Goal: Information Seeking & Learning: Understand process/instructions

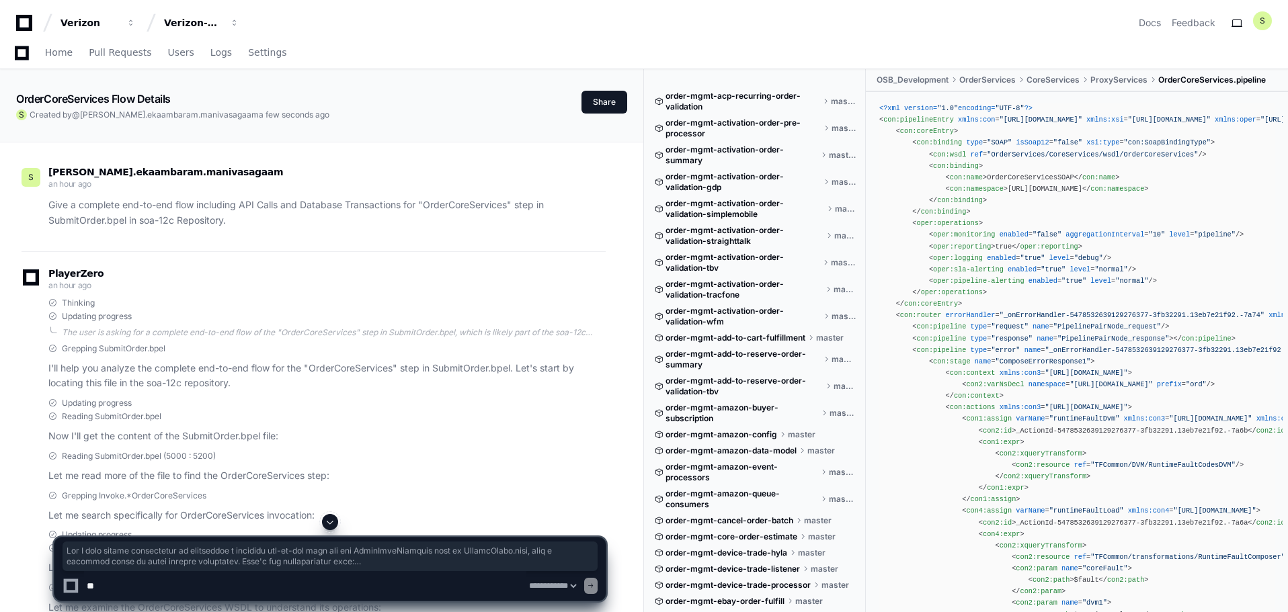
select select "*********"
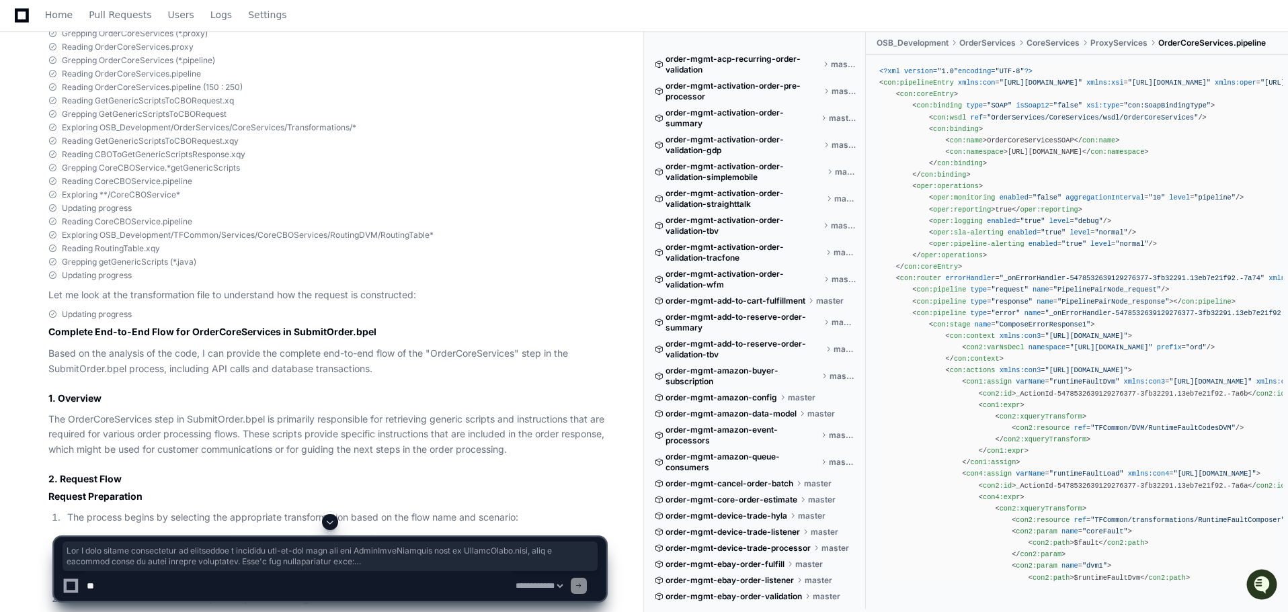
scroll to position [134, 0]
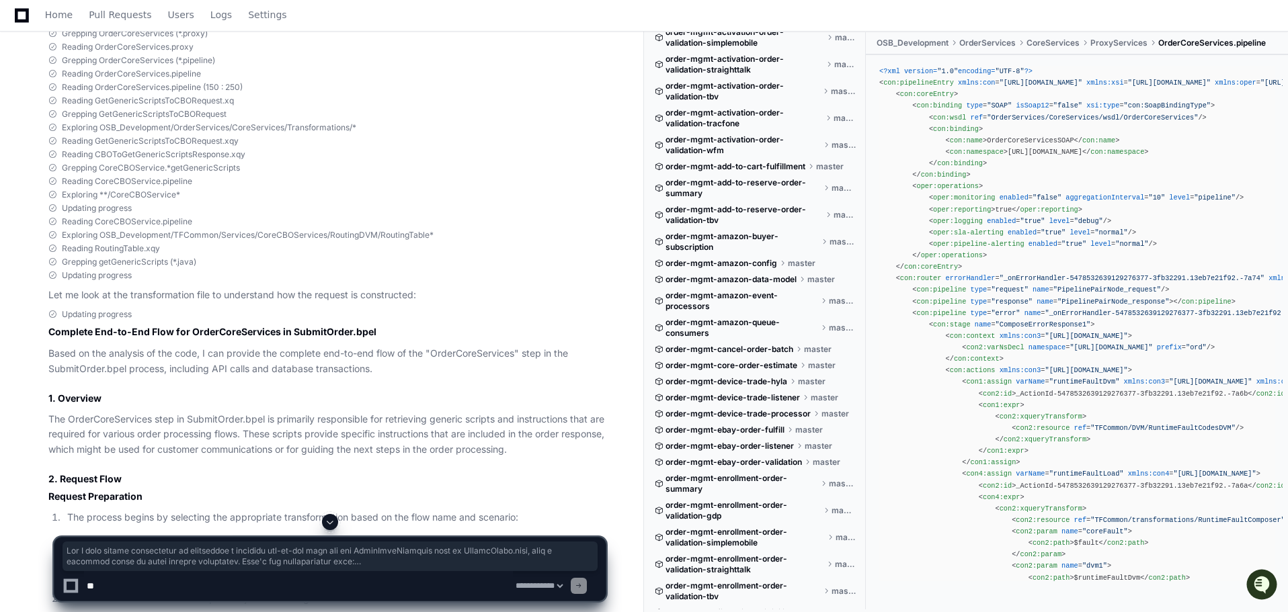
drag, startPoint x: 0, startPoint y: 371, endPoint x: 183, endPoint y: 329, distance: 187.7
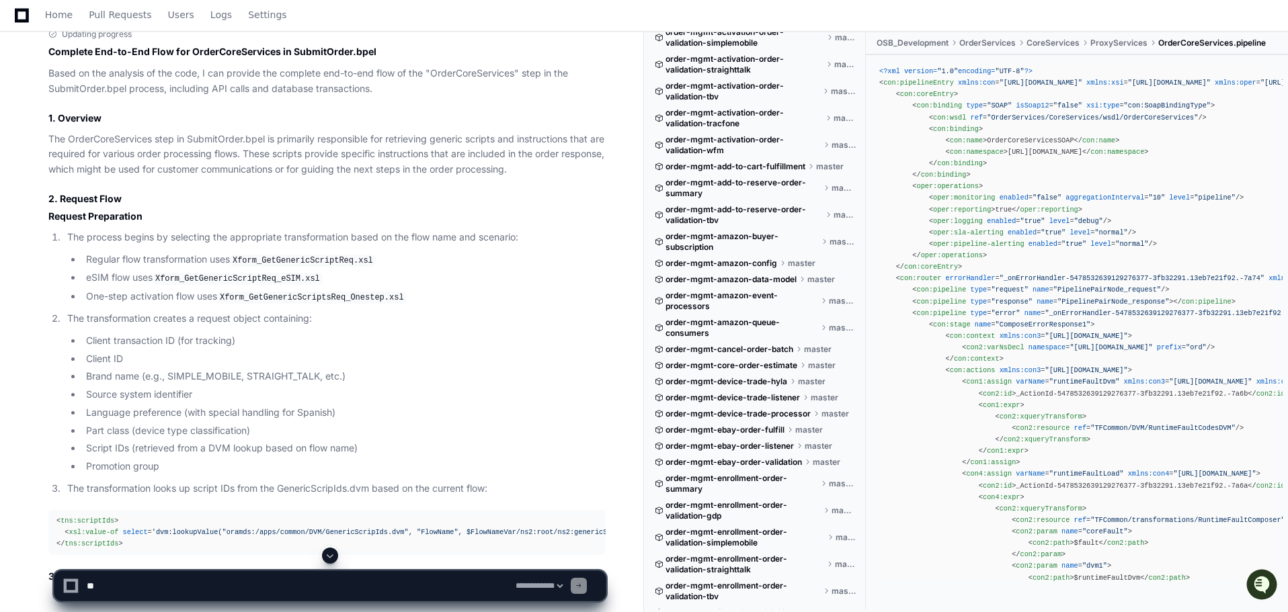
scroll to position [1008, 0]
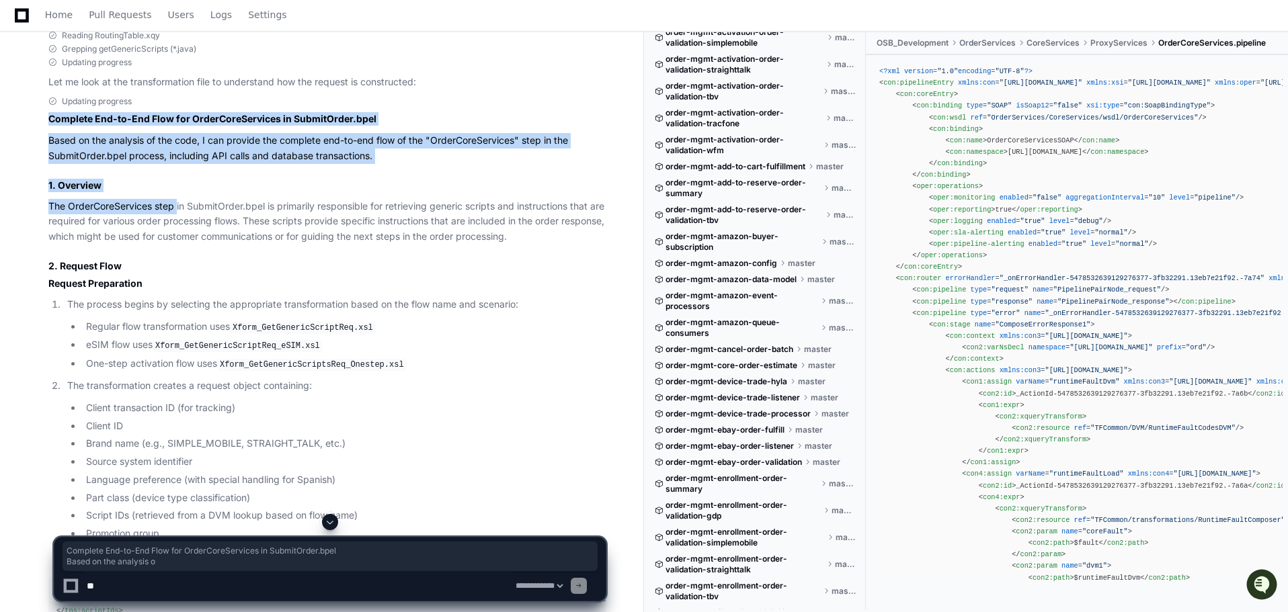
drag, startPoint x: 45, startPoint y: 118, endPoint x: 177, endPoint y: 213, distance: 163.2
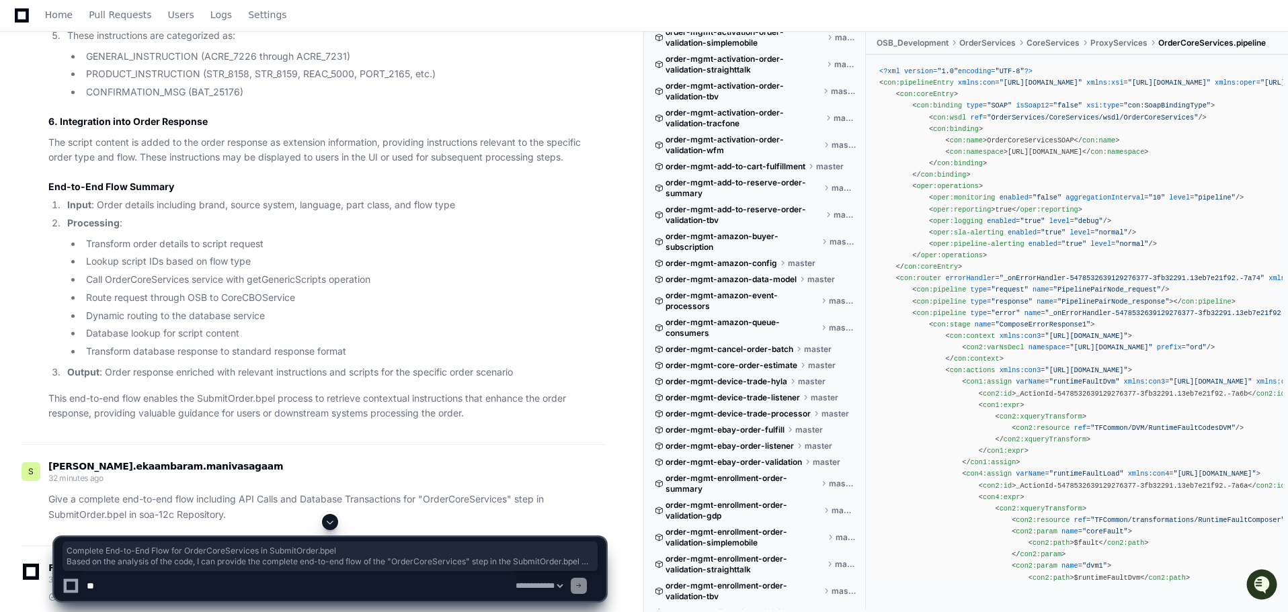
scroll to position [2958, 0]
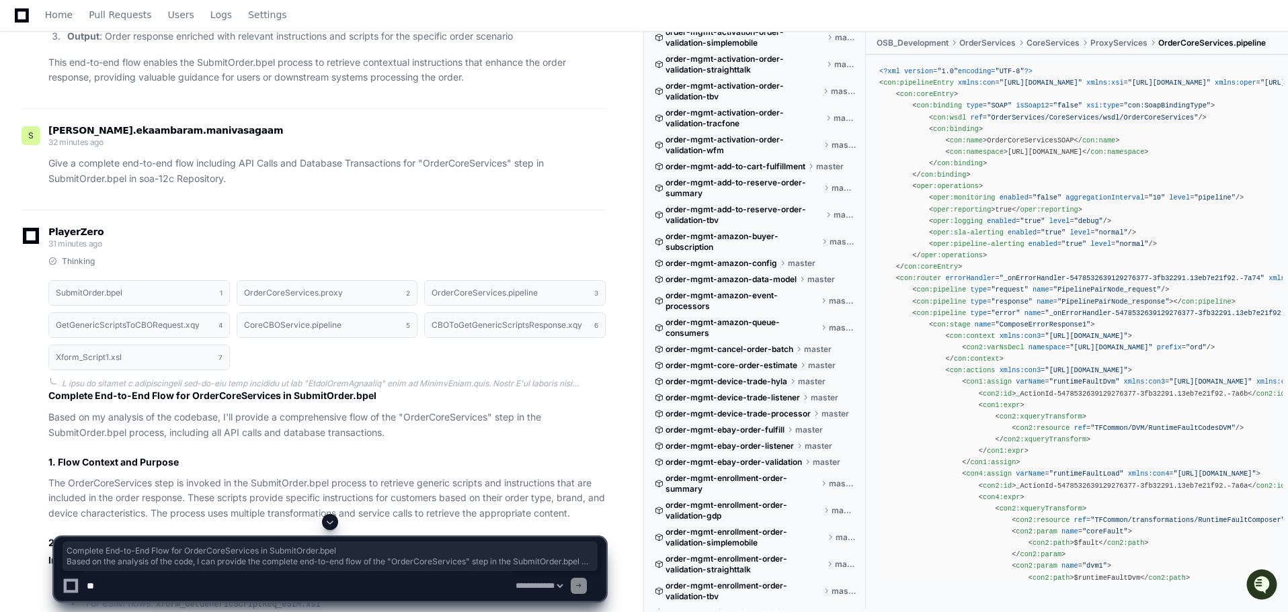
click at [478, 86] on p "This end-to-end flow enables the SubmitOrder.bpel process to retrieve contextua…" at bounding box center [326, 70] width 557 height 31
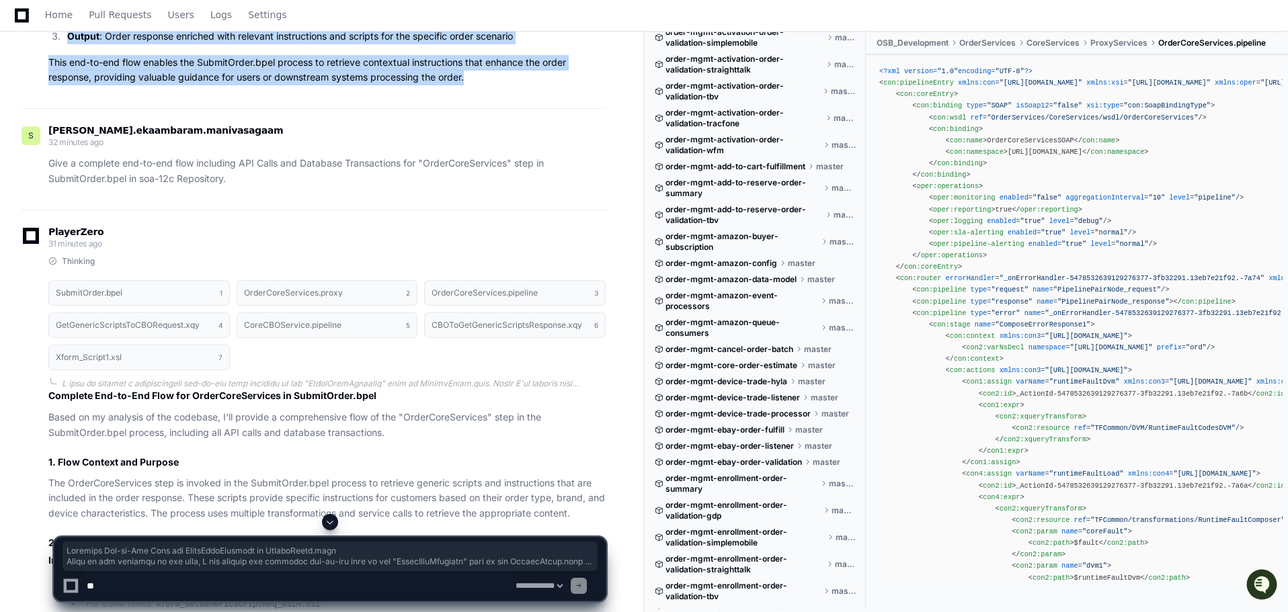
copy article "Complete End-to-End Flow for OrderCoreServices in SubmitOrder.bpel Based on the…"
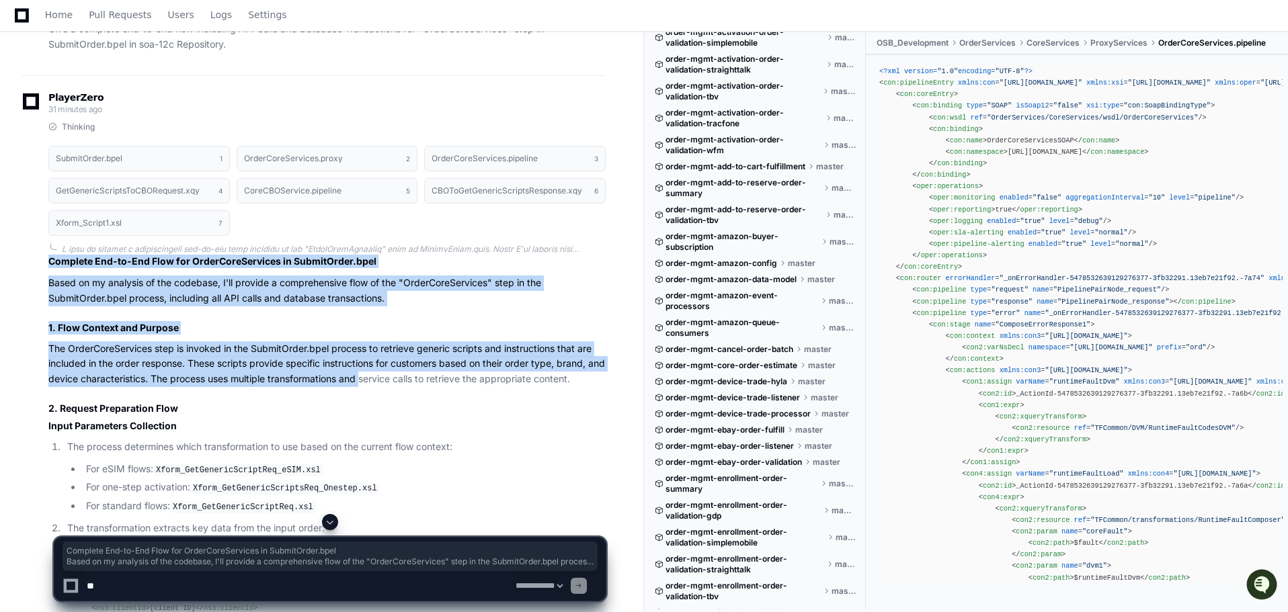
drag, startPoint x: 45, startPoint y: 330, endPoint x: 382, endPoint y: 445, distance: 355.9
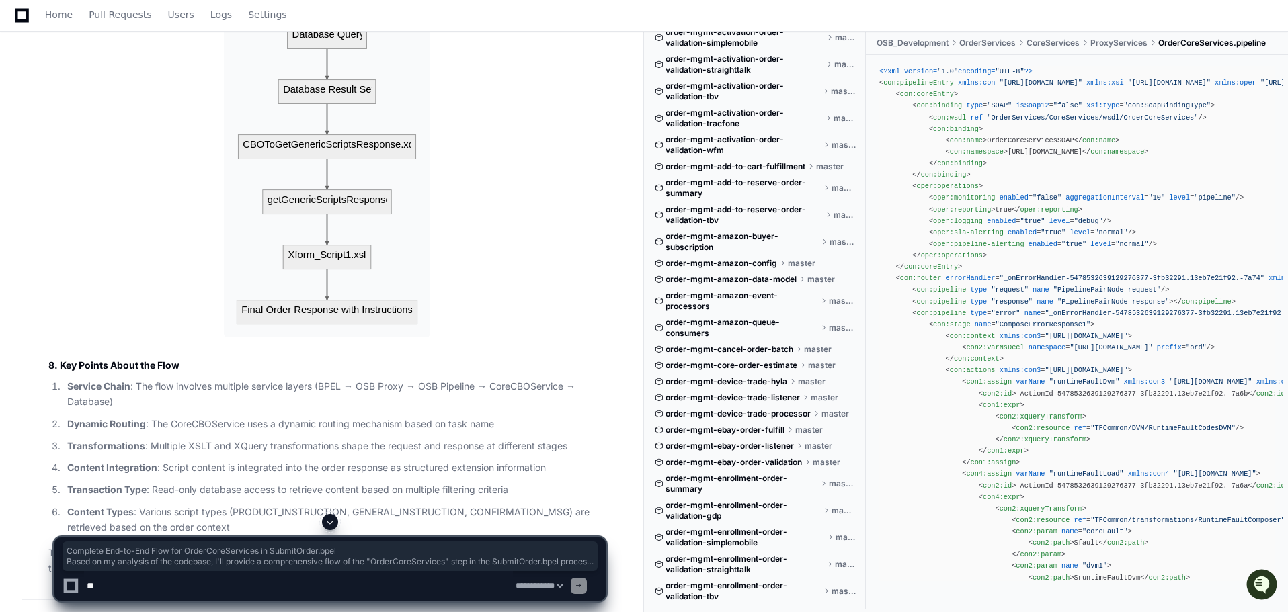
scroll to position [6991, 0]
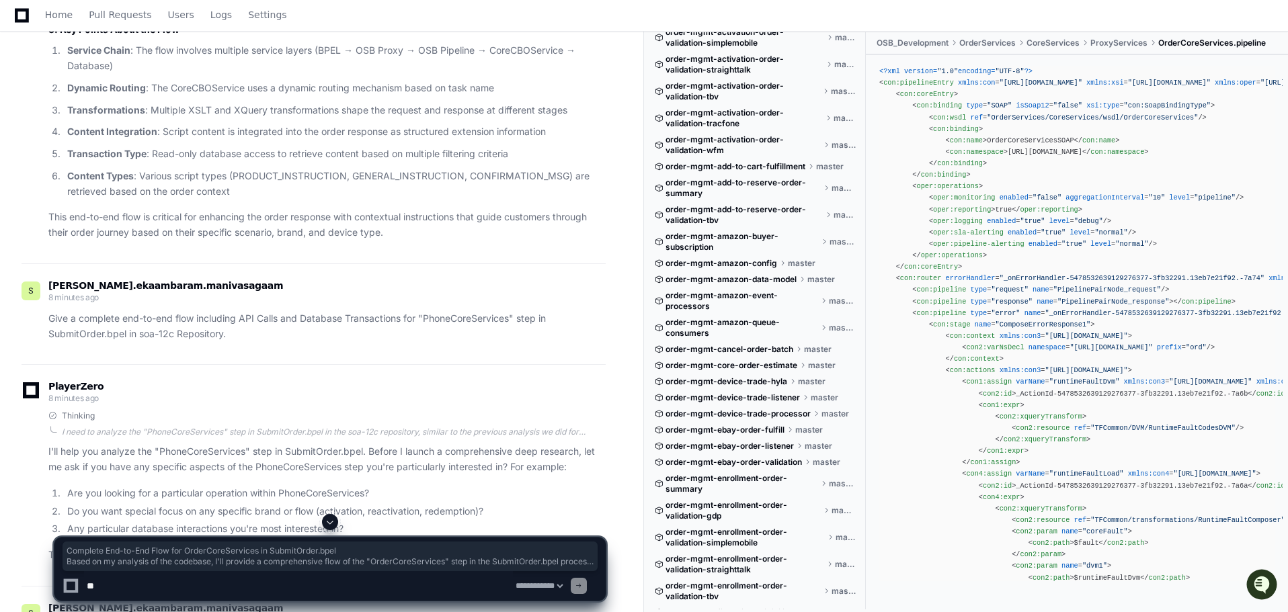
click at [417, 241] on p "This end-to-end flow is critical for enhancing the order response with contextu…" at bounding box center [326, 225] width 557 height 31
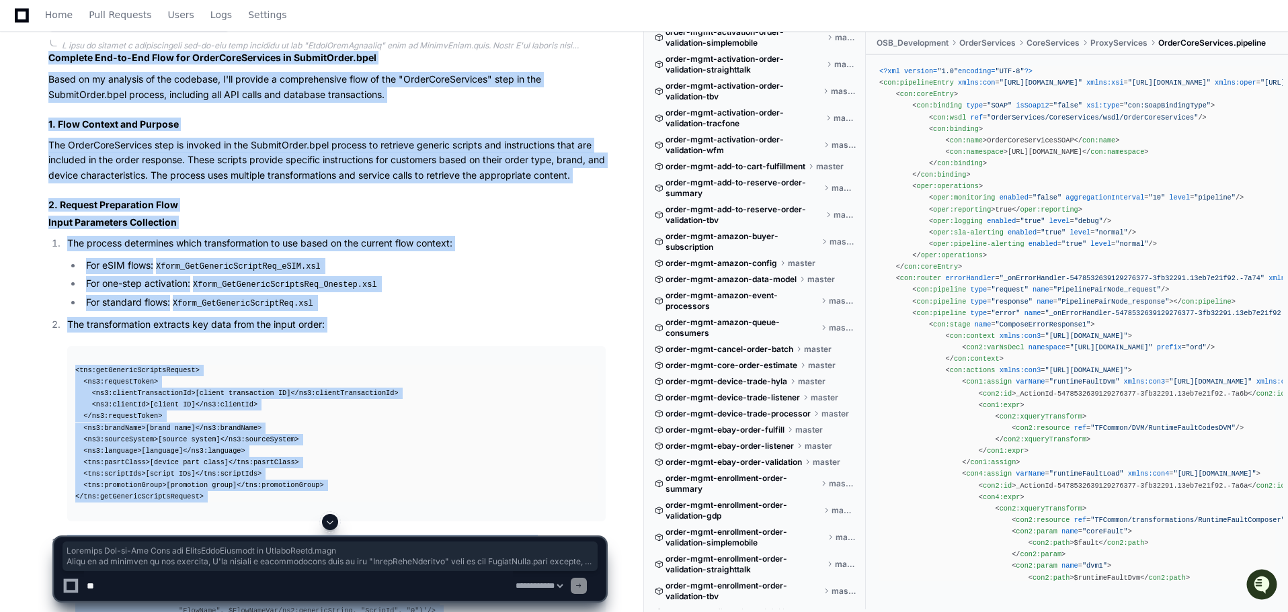
scroll to position [3092, 0]
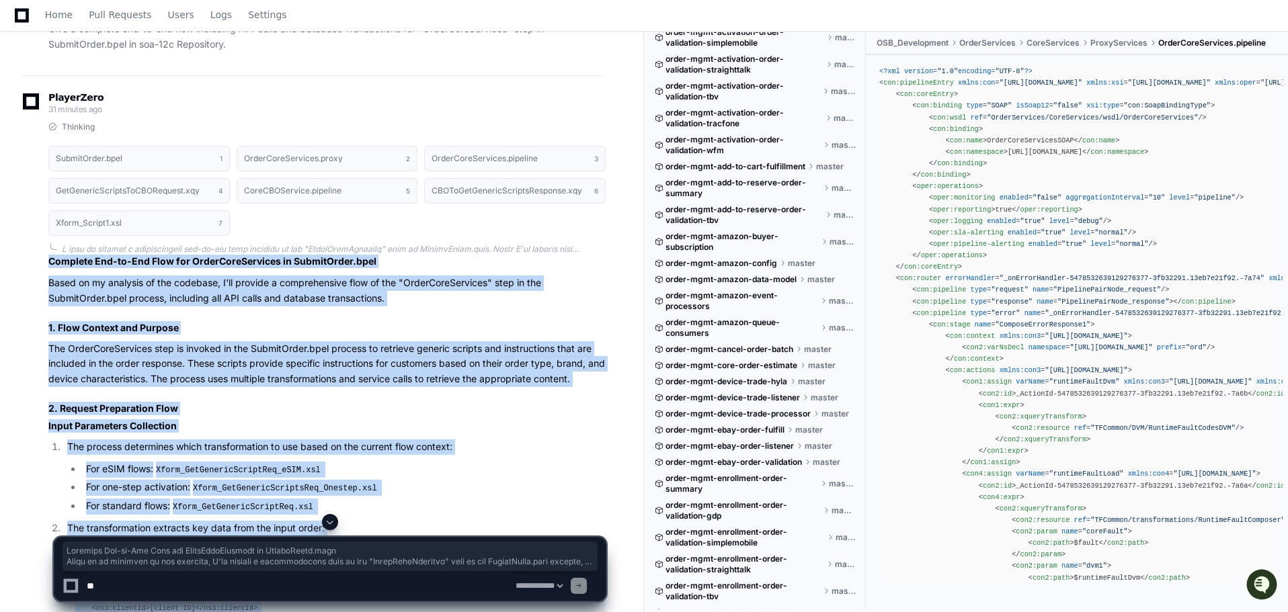
copy article "Complete End-to-End Flow for OrderCoreServices in SubmitOrder.bpel Based on my …"
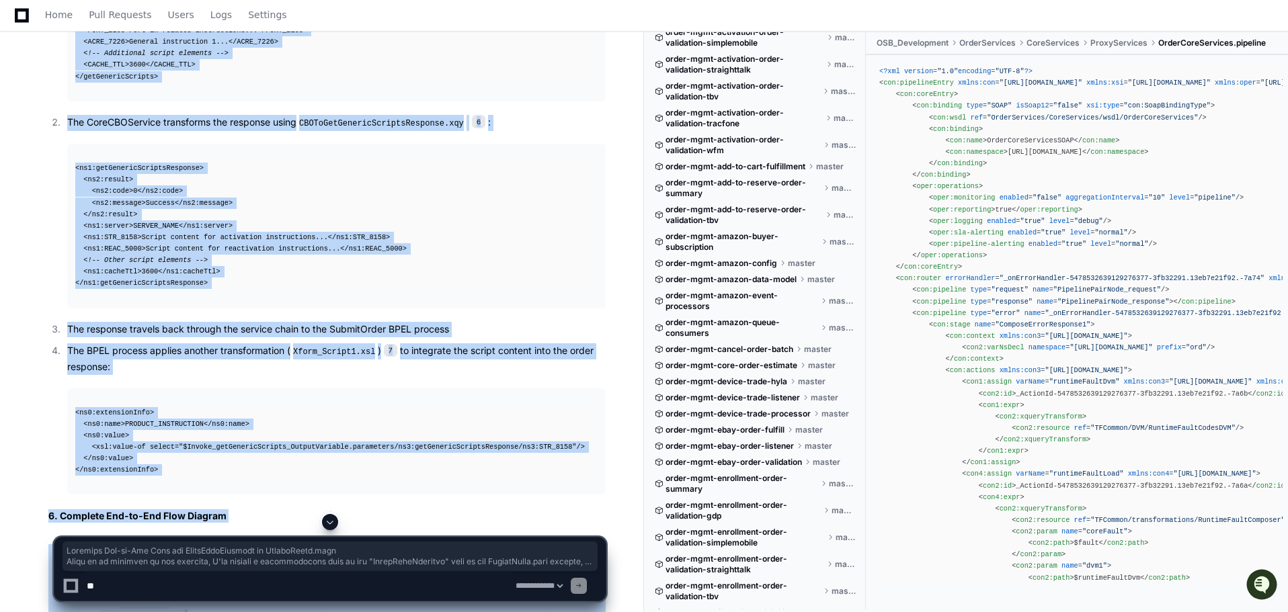
scroll to position [6117, 0]
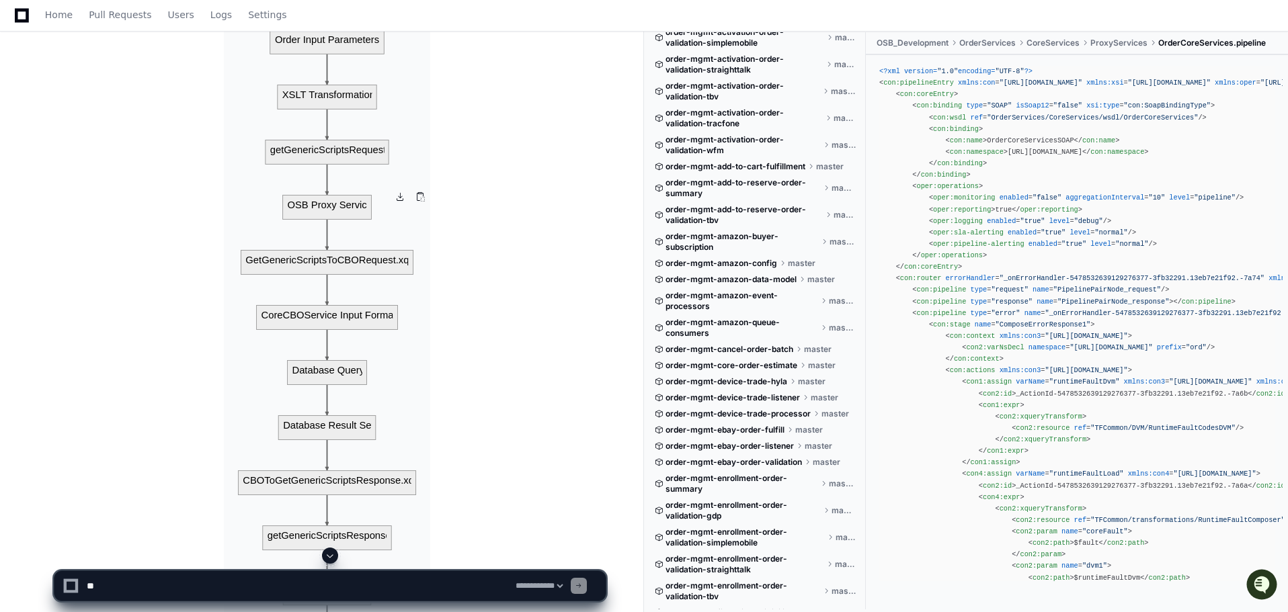
click at [362, 298] on img at bounding box center [327, 345] width 206 height 657
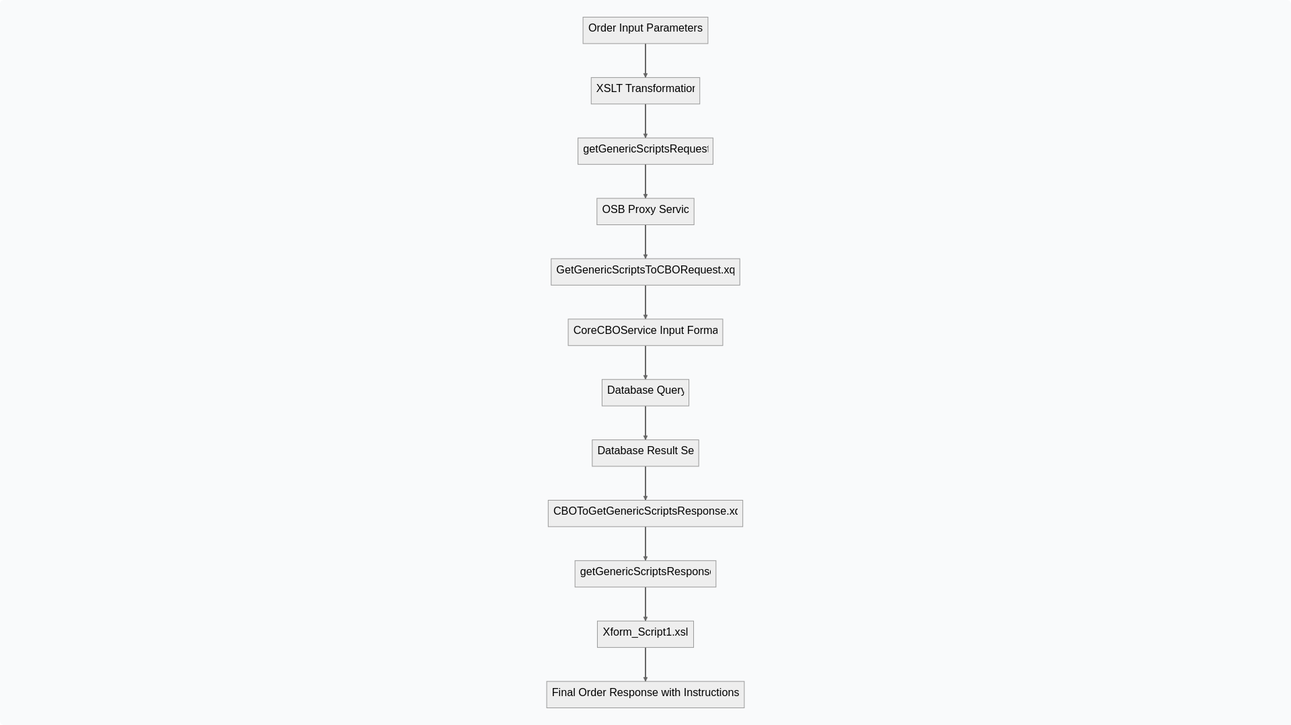
click at [132, 398] on img at bounding box center [645, 362] width 1291 height 725
